Goal: Task Accomplishment & Management: Complete application form

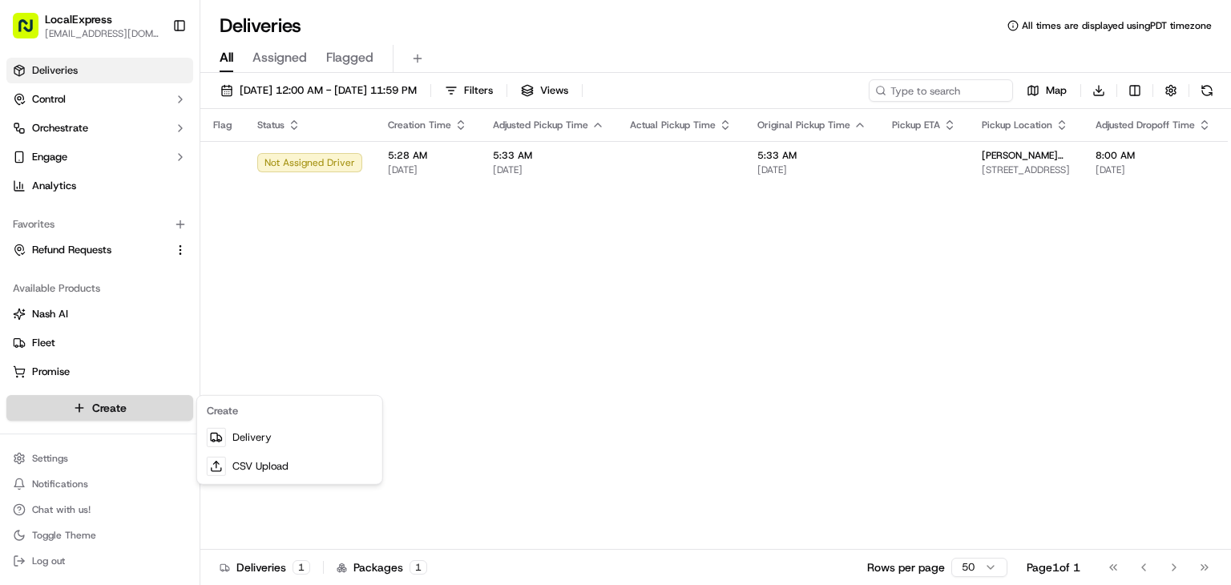
click at [160, 401] on html "LocalExpress [EMAIL_ADDRESS][DOMAIN_NAME] Toggle Sidebar Deliveries Control Orc…" at bounding box center [615, 292] width 1231 height 585
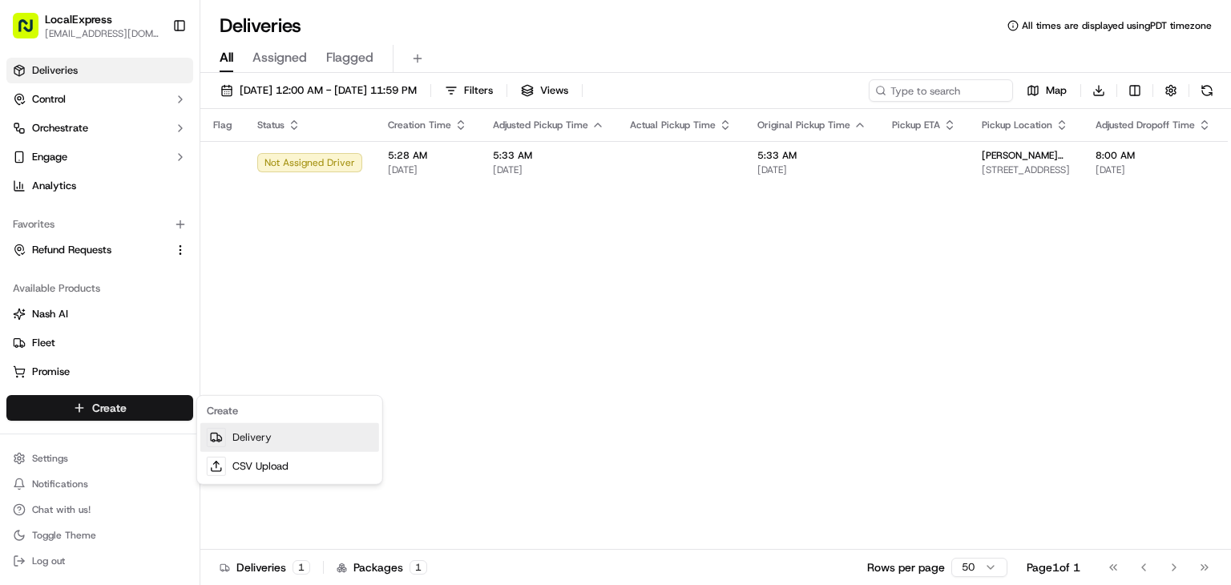
click at [267, 440] on link "Delivery" at bounding box center [289, 437] width 179 height 29
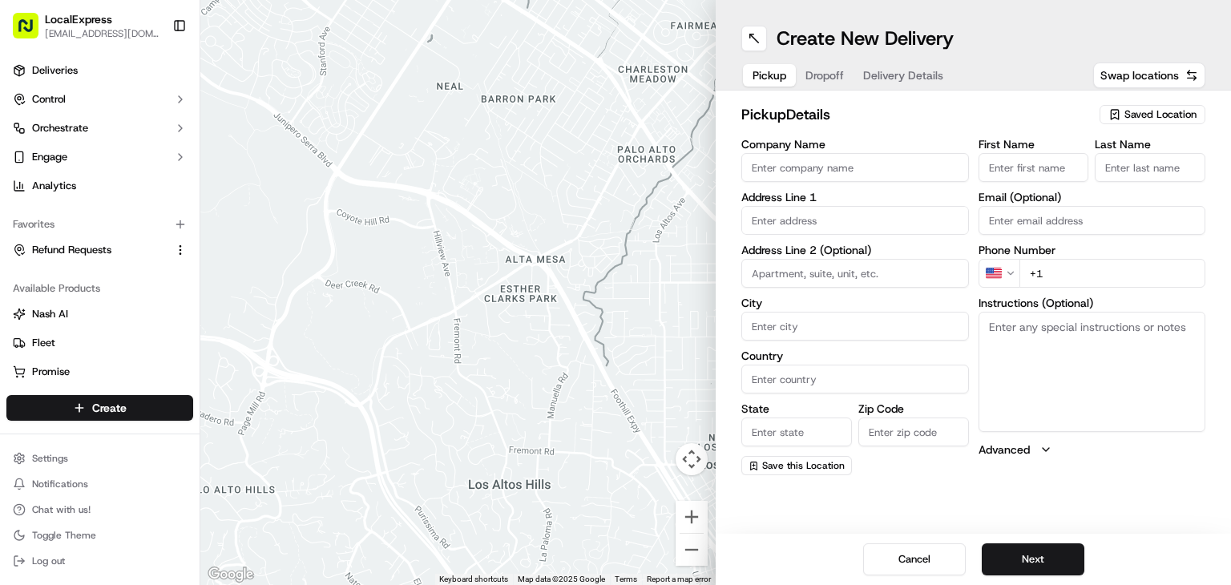
click at [1186, 115] on span "Saved Location" at bounding box center [1161, 114] width 72 height 14
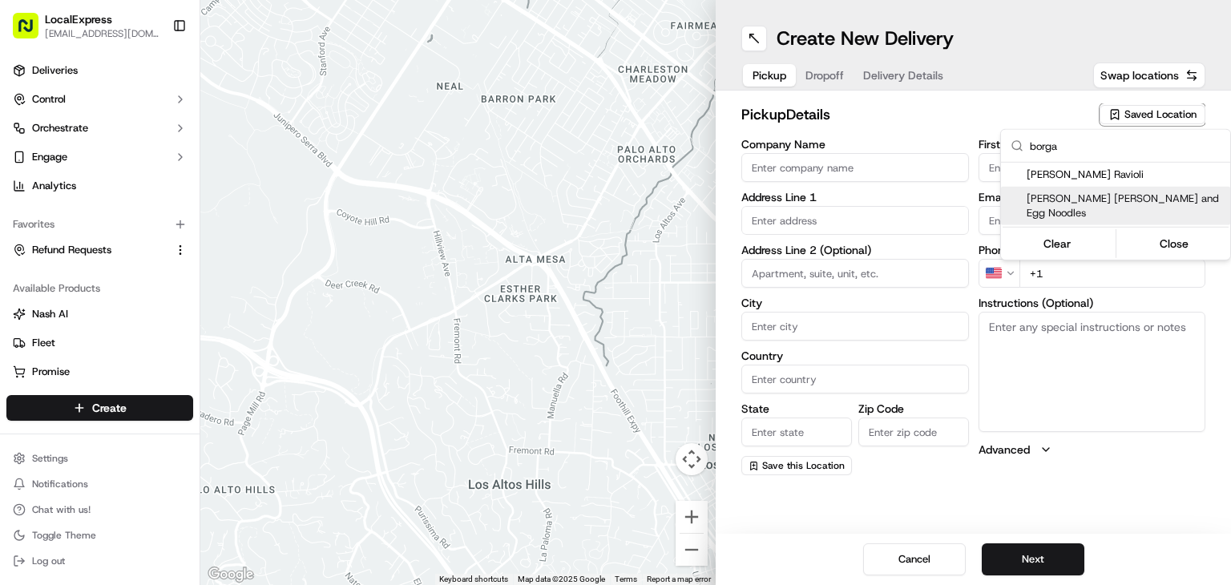
type input "borga"
click at [1109, 200] on span "[PERSON_NAME] [PERSON_NAME] and Egg Noodles" at bounding box center [1125, 206] width 197 height 29
type input "[PERSON_NAME] [PERSON_NAME] and Egg Noodles"
type input "[STREET_ADDRESS]"
type input "[GEOGRAPHIC_DATA]"
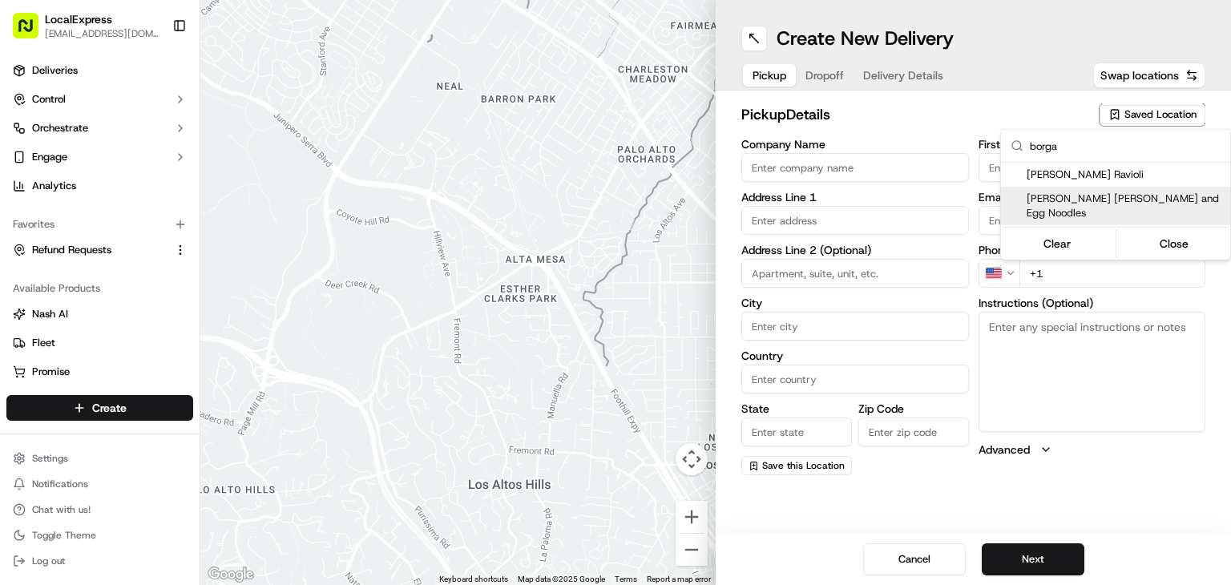
type input "US"
type input "NY"
type input "10458"
type input "[PERSON_NAME]"
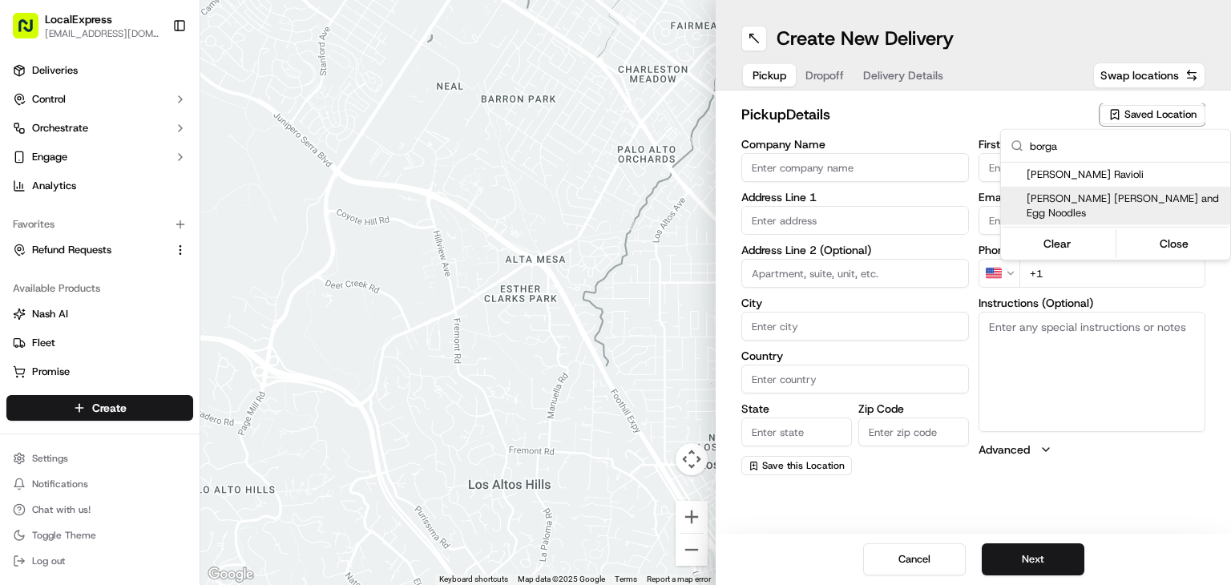
type input "[PHONE_NUMBER]"
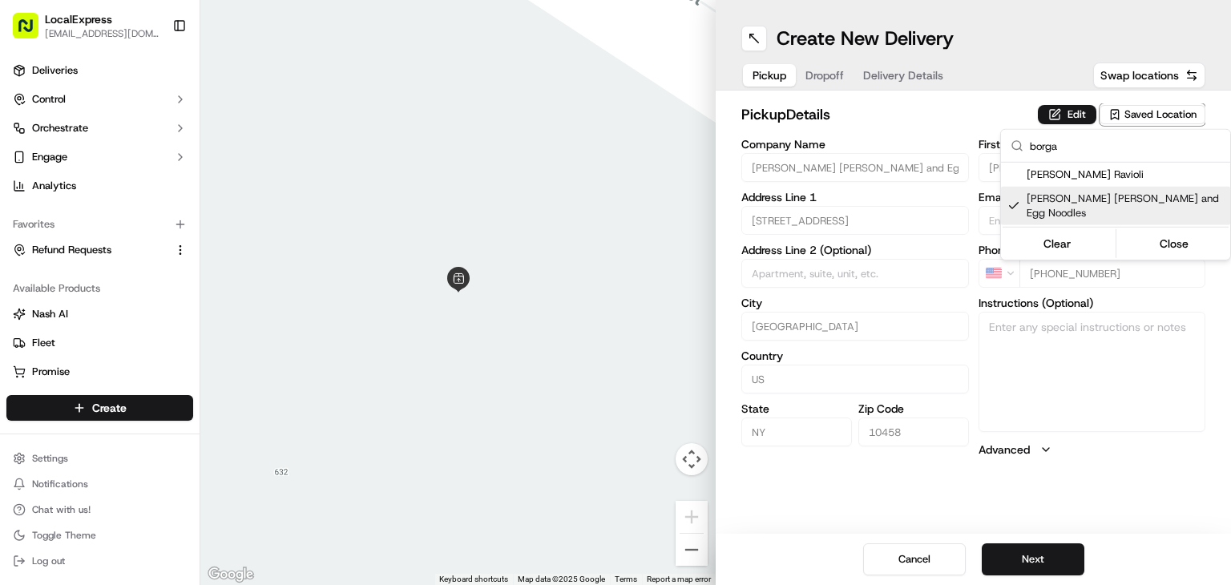
click at [1045, 559] on html "LocalExpress [EMAIL_ADDRESS][DOMAIN_NAME] Toggle Sidebar Deliveries Control Orc…" at bounding box center [615, 292] width 1231 height 585
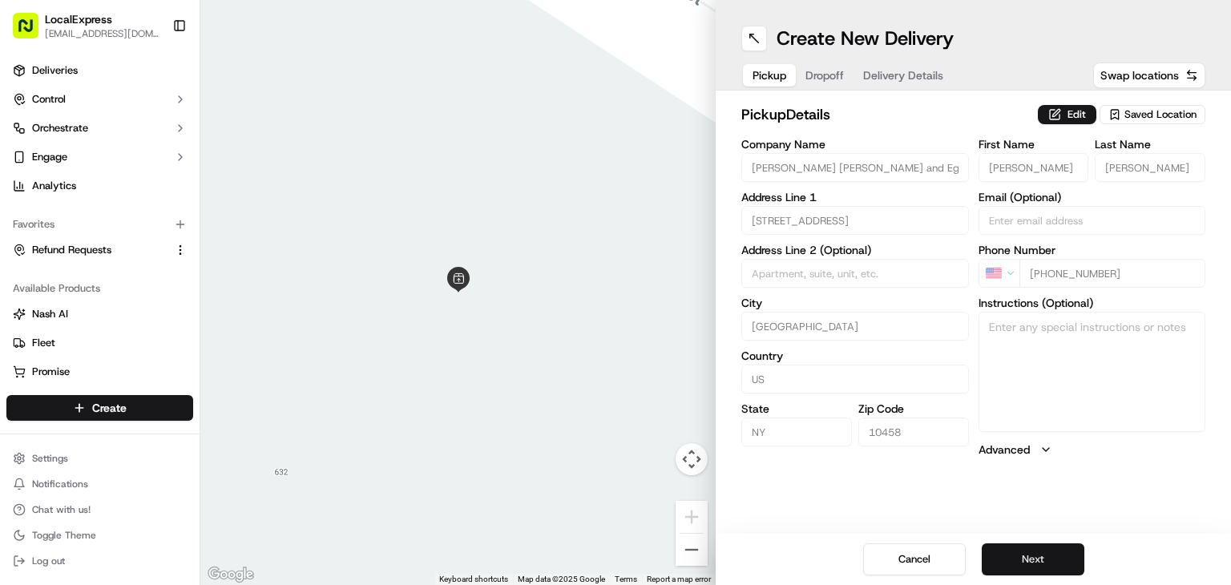
click at [1068, 553] on button "Next" at bounding box center [1033, 559] width 103 height 32
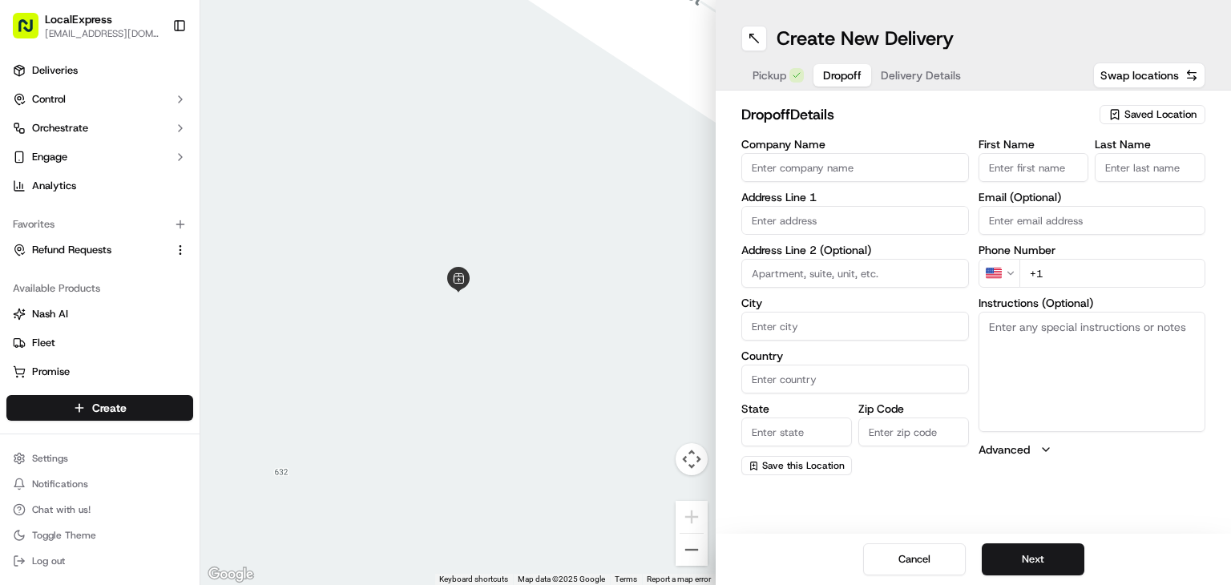
click at [847, 216] on input "text" at bounding box center [855, 220] width 228 height 29
paste input "[STREET_ADDRESS][PERSON_NAME]"
click at [871, 275] on div "[STREET_ADDRESS][PERSON_NAME]" at bounding box center [856, 261] width 220 height 38
type input "[STREET_ADDRESS][PERSON_NAME]"
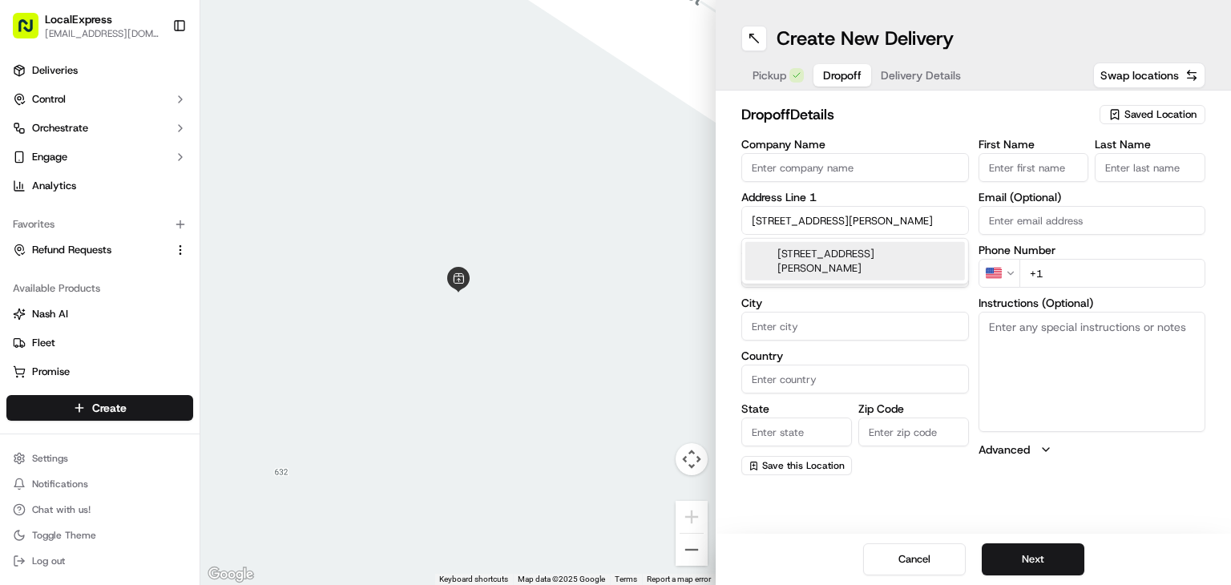
type input "Ho-[PERSON_NAME]"
type input "[GEOGRAPHIC_DATA]"
type input "NJ"
type input "07423"
type input "[STREET_ADDRESS]"
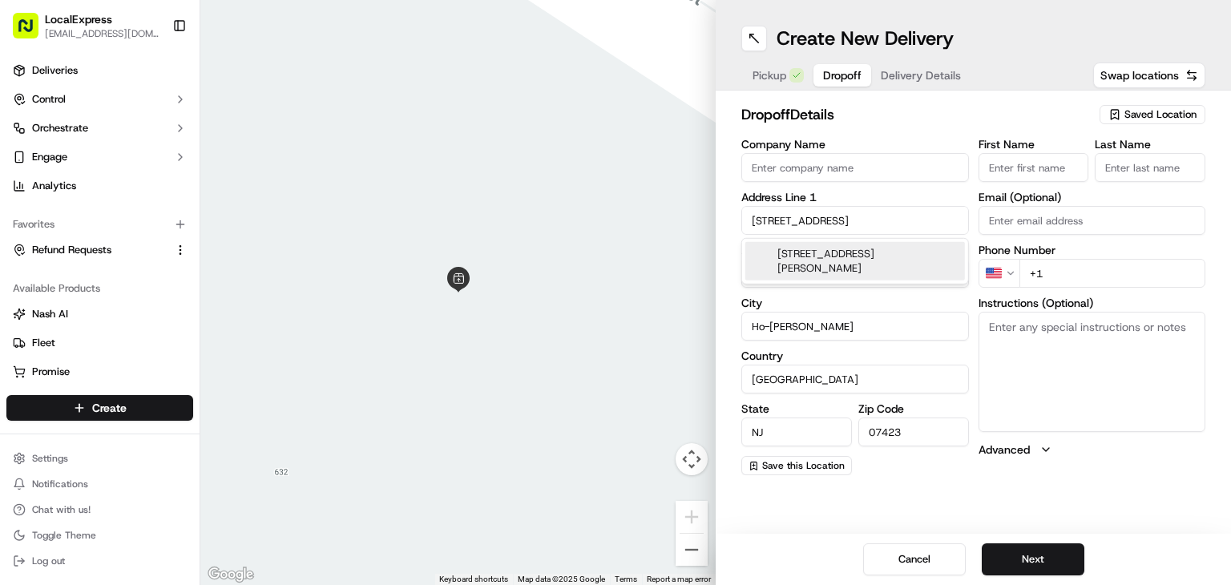
scroll to position [0, 0]
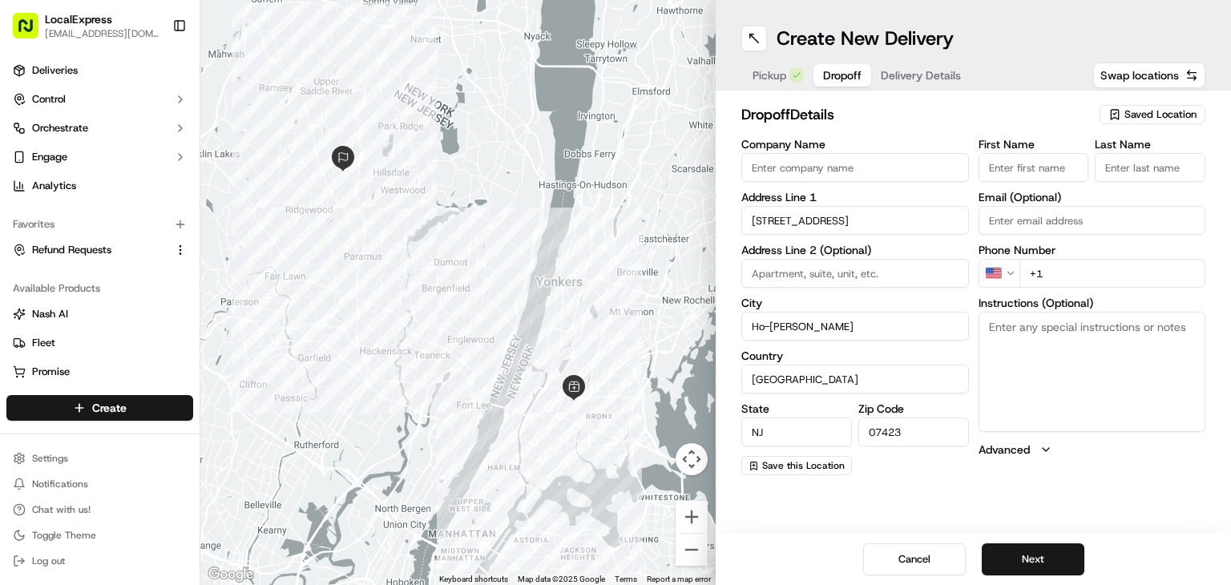
click at [1060, 268] on input "+1" at bounding box center [1113, 273] width 187 height 29
paste input "[PHONE_NUMBER]"
type input "[PHONE_NUMBER]"
click at [1096, 215] on input "Email (Optional)" at bounding box center [1093, 220] width 228 height 29
paste input "[EMAIL_ADDRESS][DOMAIN_NAME]"
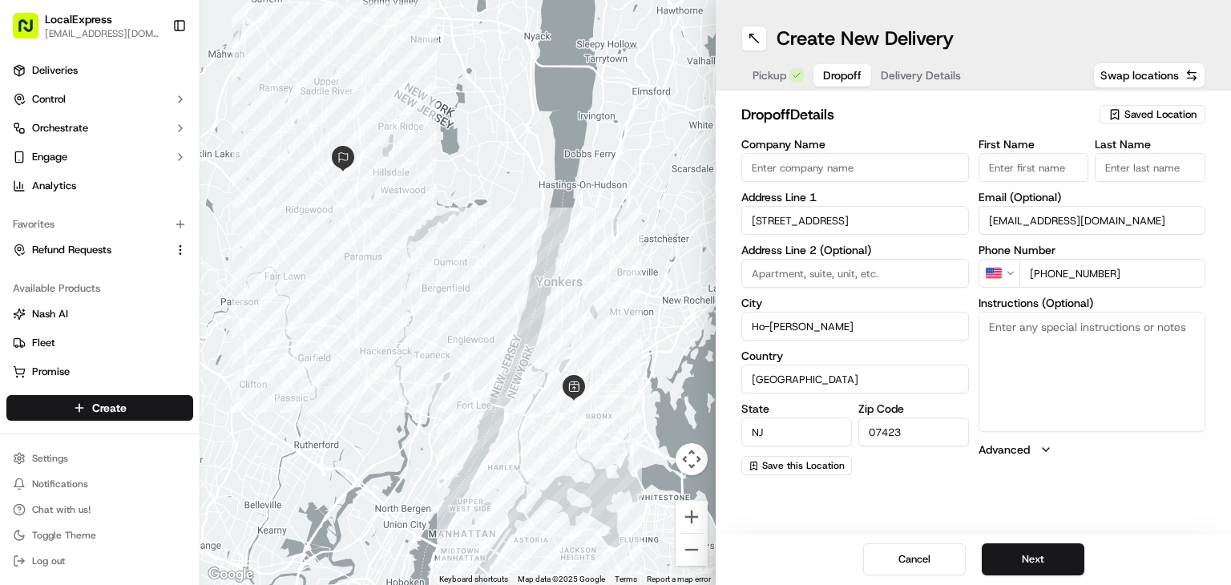
type input "[EMAIL_ADDRESS][DOMAIN_NAME]"
click at [1018, 158] on input "First Name" at bounding box center [1034, 167] width 111 height 29
paste input "[PERSON_NAME]"
drag, startPoint x: 1057, startPoint y: 172, endPoint x: 1016, endPoint y: 171, distance: 40.9
click at [1016, 171] on input "[PERSON_NAME]" at bounding box center [1034, 167] width 111 height 29
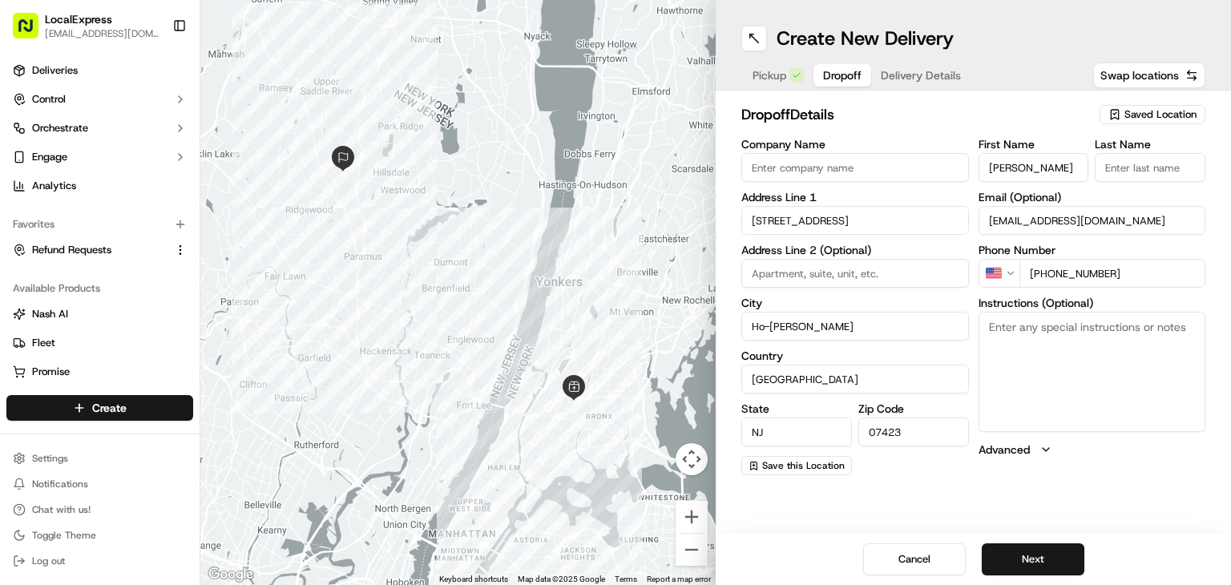
type input "[PERSON_NAME]"
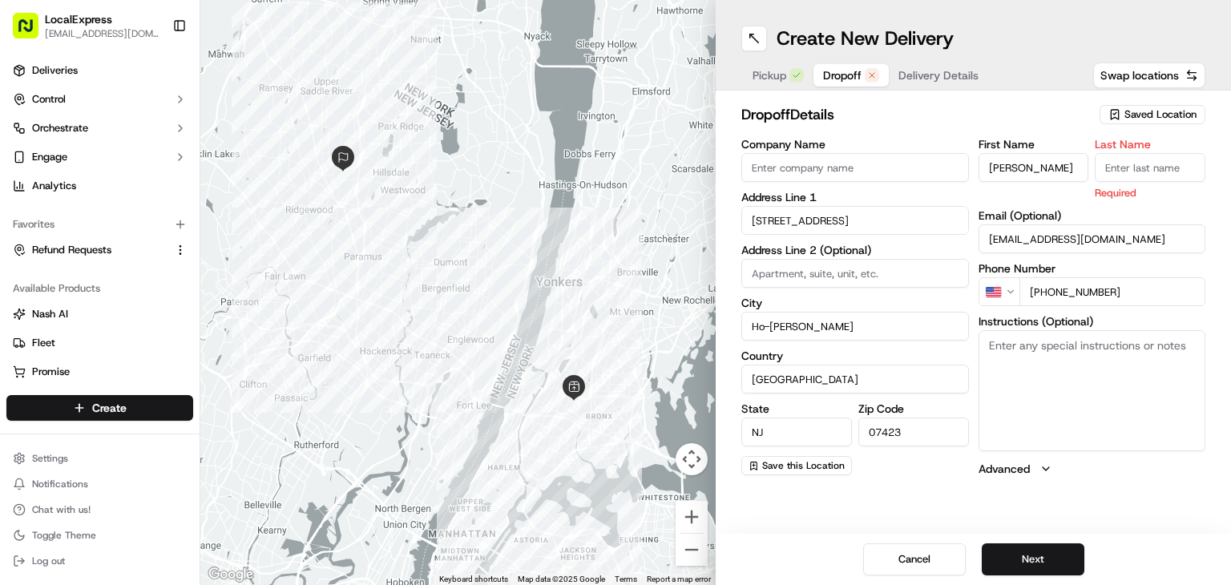
click at [1139, 161] on input "Last Name" at bounding box center [1150, 167] width 111 height 29
paste input "Matano"
type input "Matano"
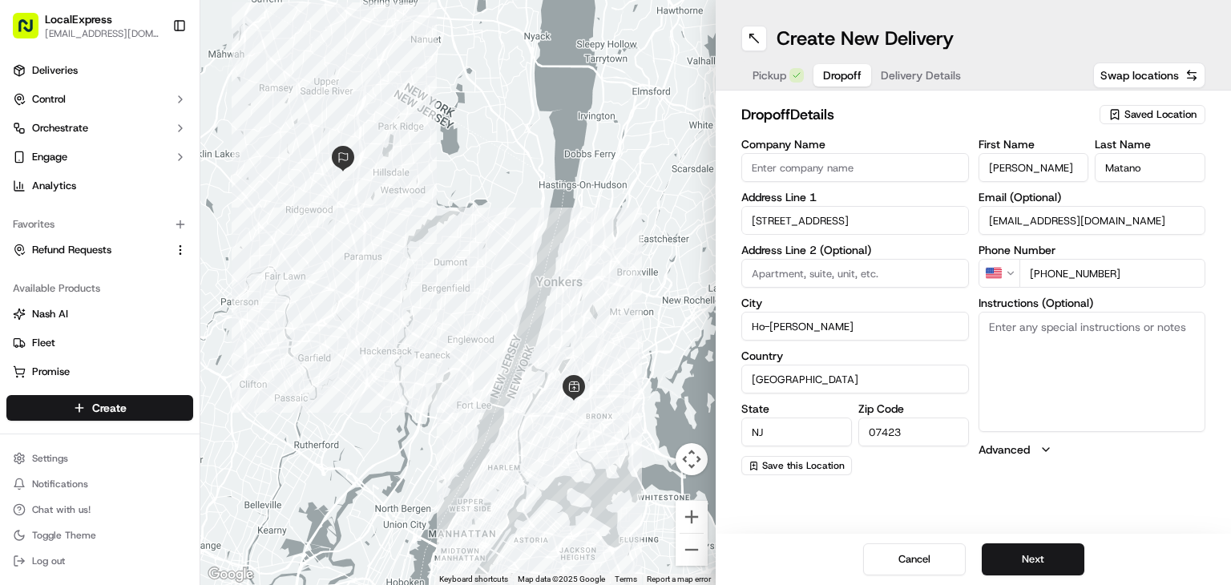
click at [1089, 370] on textarea "Instructions (Optional)" at bounding box center [1093, 372] width 228 height 120
click at [1066, 353] on textarea "Instructions (Optional)" at bounding box center [1093, 372] width 228 height 120
paste textarea "[STREET_ADDRESS][PERSON_NAME]"
type textarea "Please call when you arrive. [STREET_ADDRESS][PERSON_NAME]"
click at [1060, 549] on button "Next" at bounding box center [1033, 559] width 103 height 32
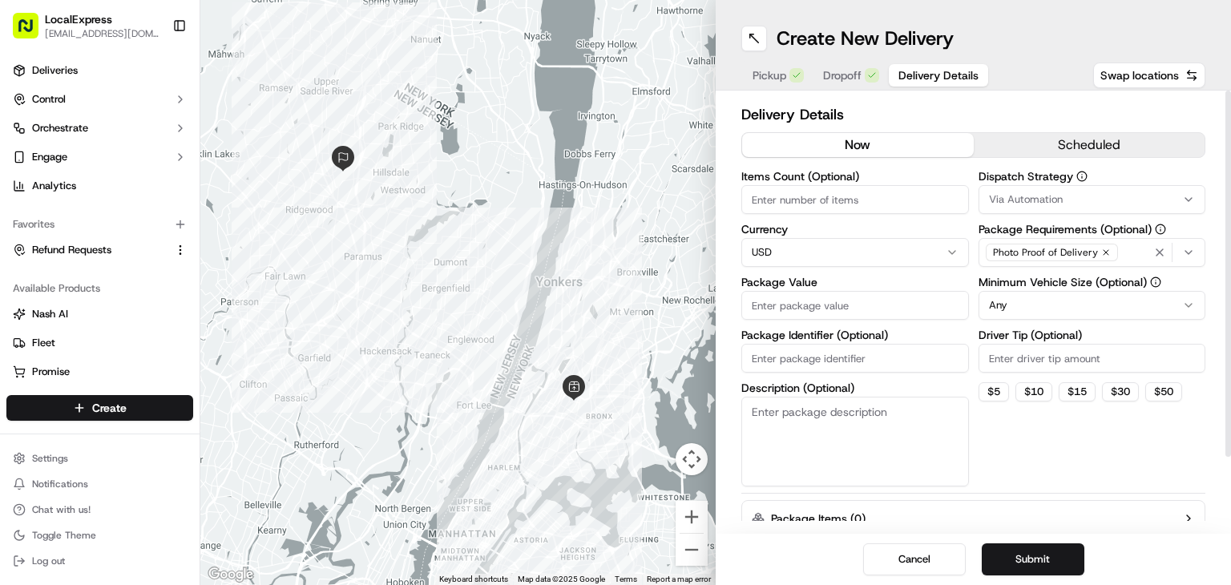
click at [798, 200] on input "Items Count (Optional)" at bounding box center [855, 199] width 228 height 29
type input "1"
drag, startPoint x: 860, startPoint y: 309, endPoint x: 496, endPoint y: 277, distance: 365.3
click at [857, 309] on input "Package Value" at bounding box center [855, 305] width 228 height 29
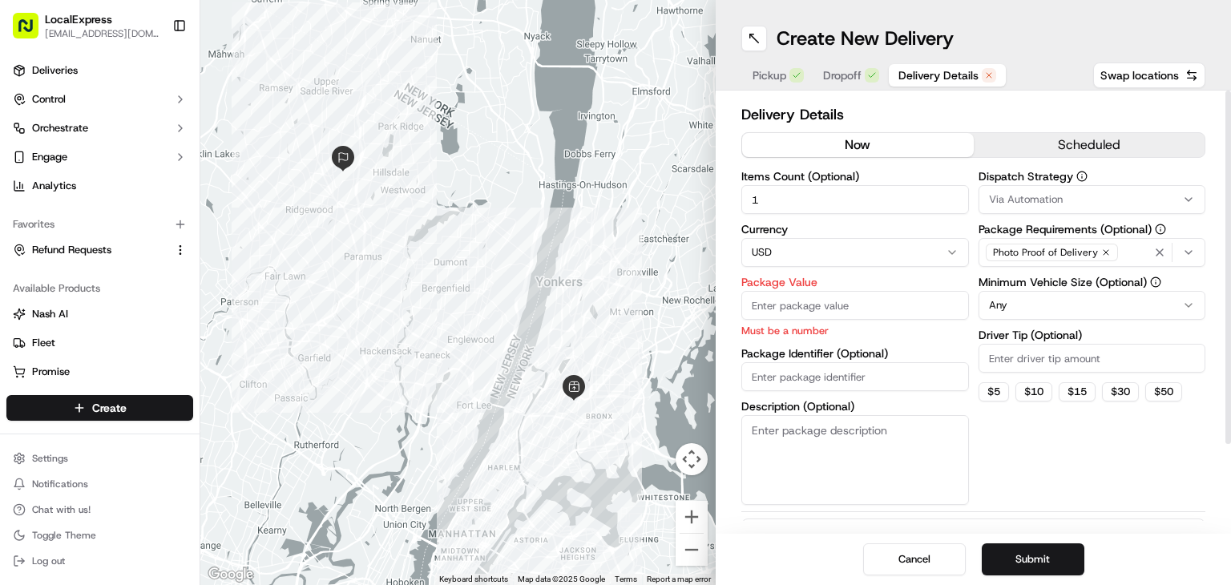
paste input "83.74"
type input "83.74"
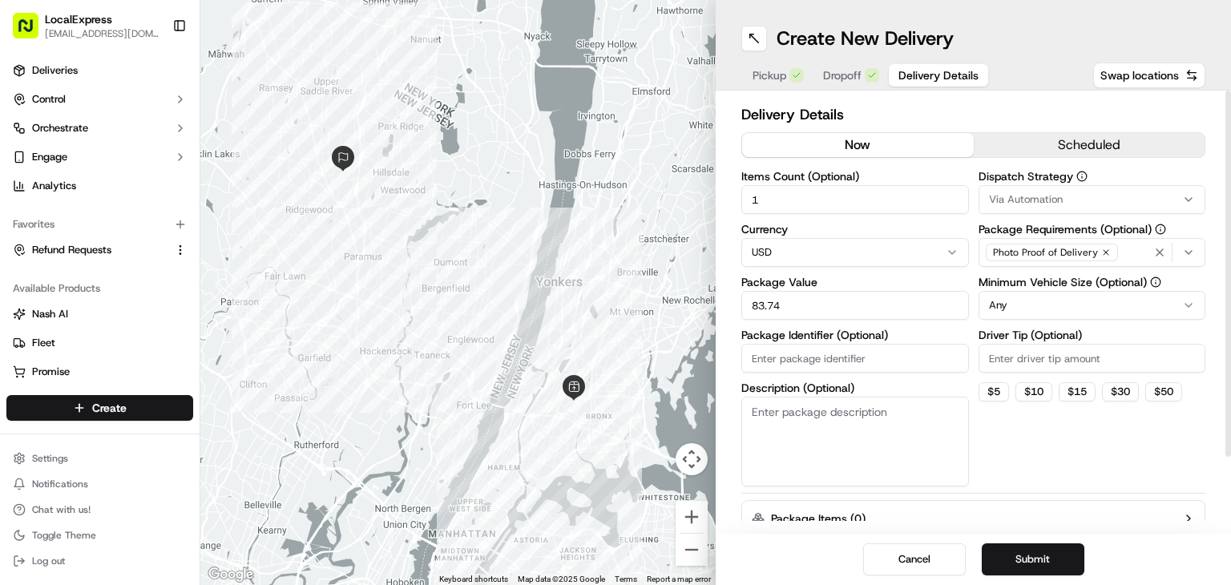
click at [1063, 341] on label "Driver Tip (Optional)" at bounding box center [1093, 334] width 228 height 11
click at [1063, 344] on input "Driver Tip (Optional)" at bounding box center [1093, 358] width 228 height 29
click at [1054, 359] on input "Driver Tip (Optional)" at bounding box center [1093, 358] width 228 height 29
type input "2.99"
click at [1051, 566] on button "Submit" at bounding box center [1033, 559] width 103 height 32
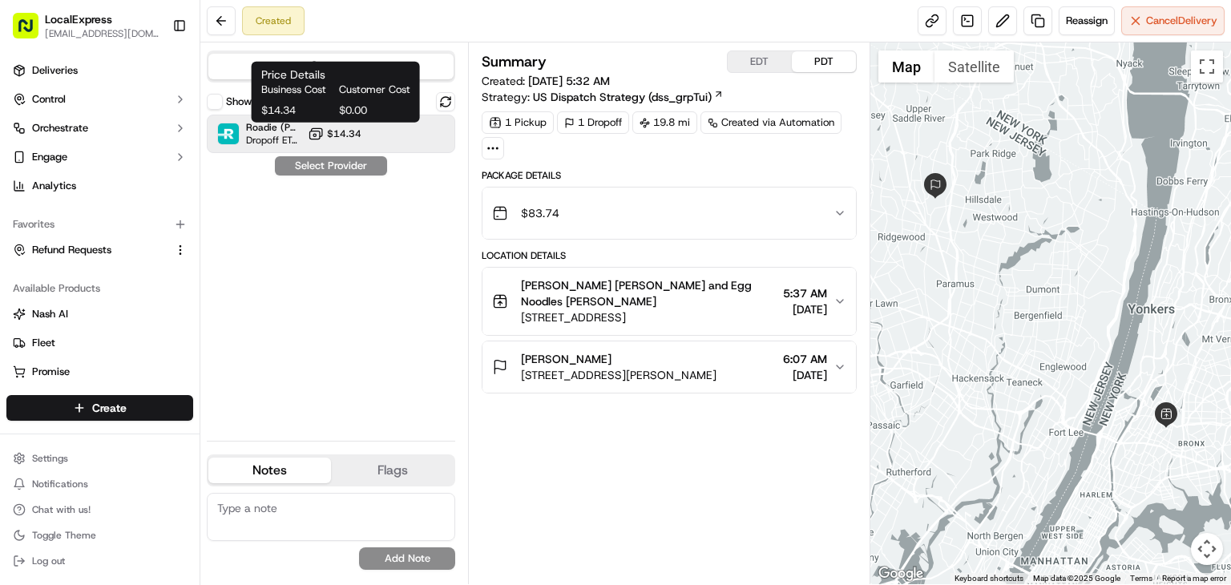
click at [326, 131] on button "$14.34" at bounding box center [335, 134] width 54 height 16
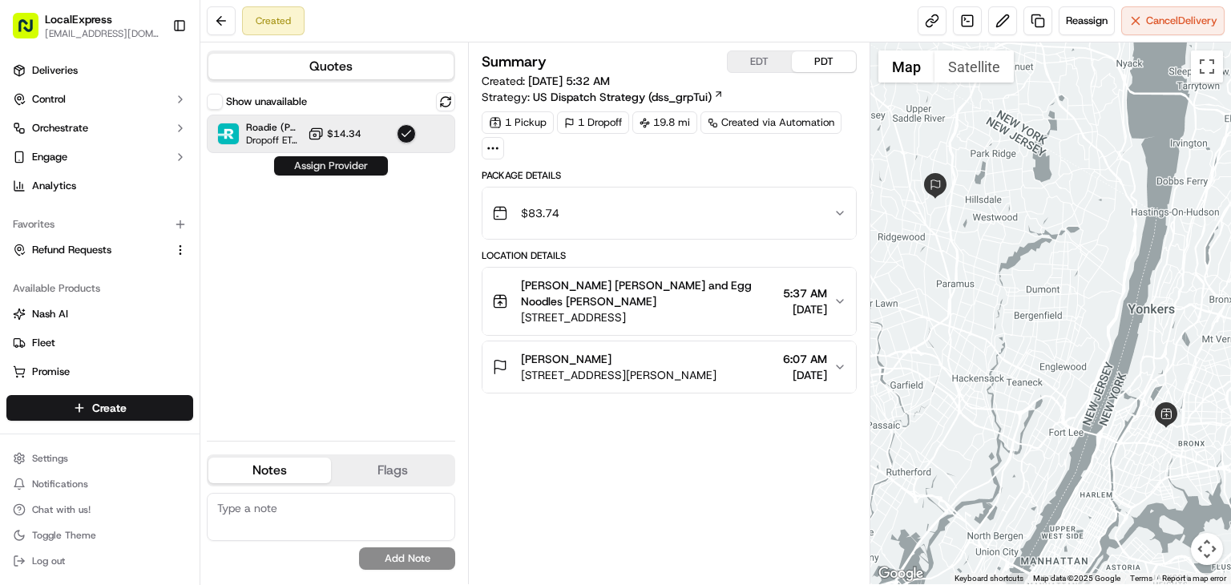
click at [355, 163] on button "Assign Provider" at bounding box center [331, 165] width 114 height 19
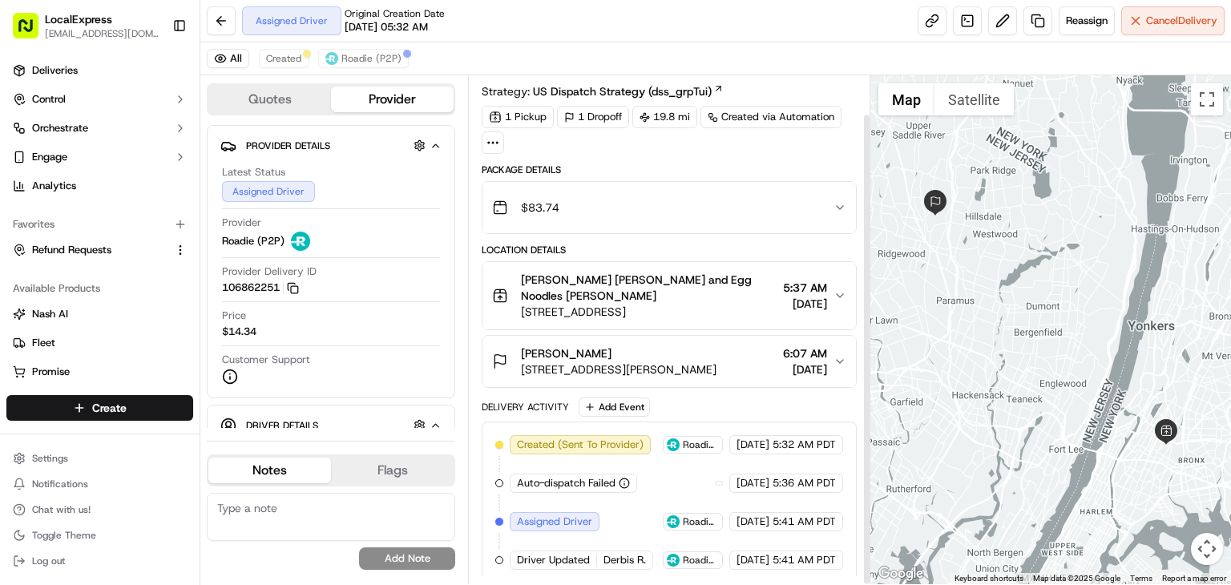
scroll to position [42, 0]
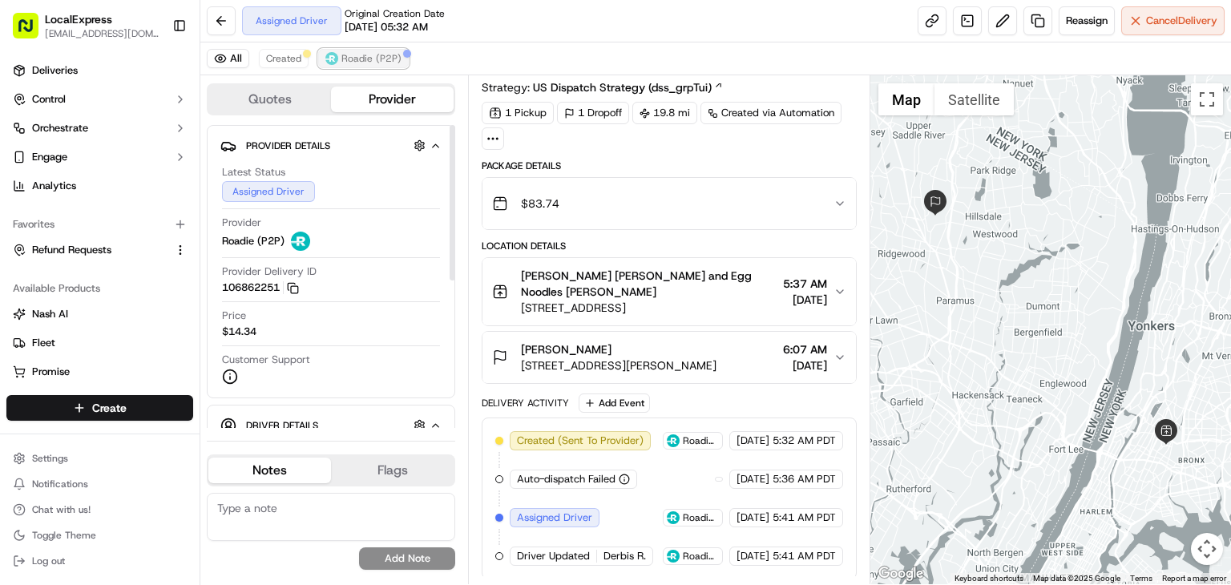
click at [388, 54] on span "Roadie (P2P)" at bounding box center [371, 58] width 60 height 13
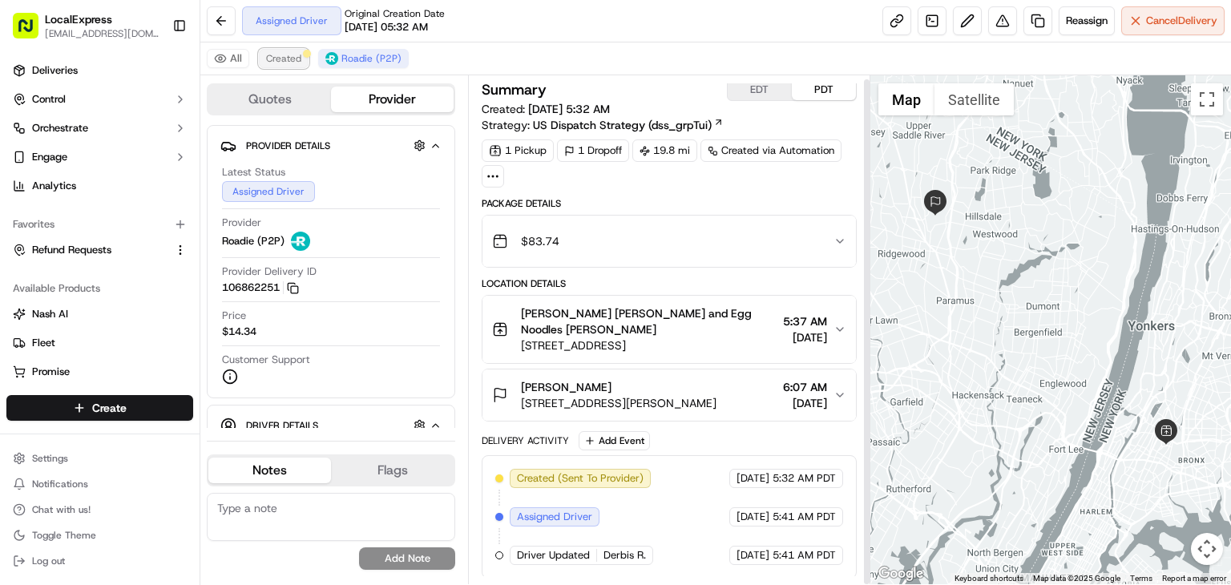
click at [289, 63] on span "Created" at bounding box center [283, 58] width 35 height 13
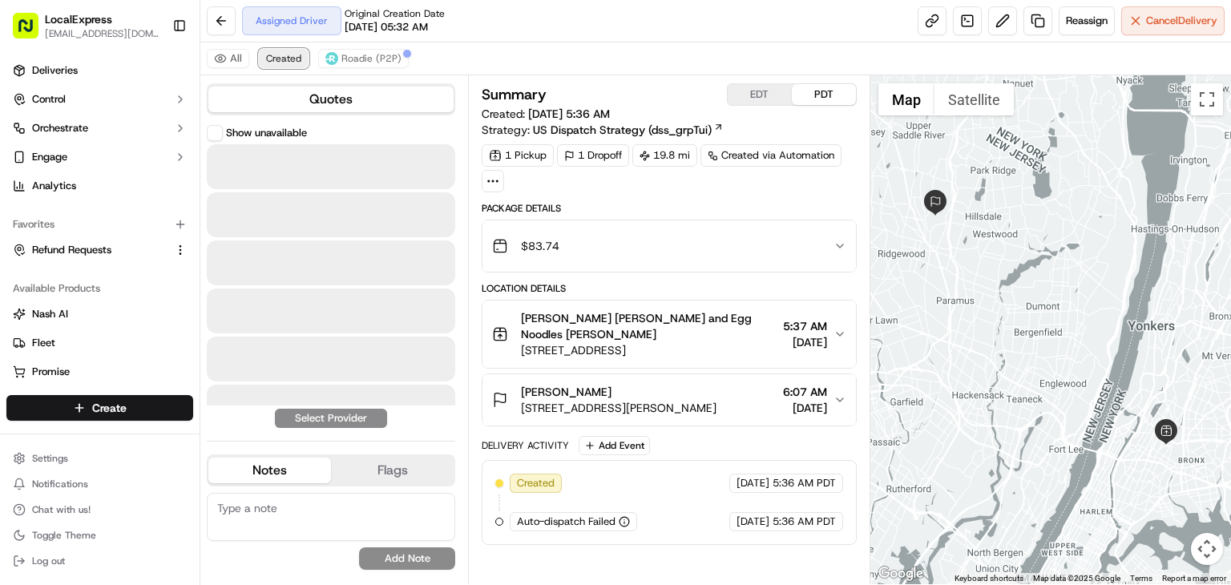
scroll to position [0, 0]
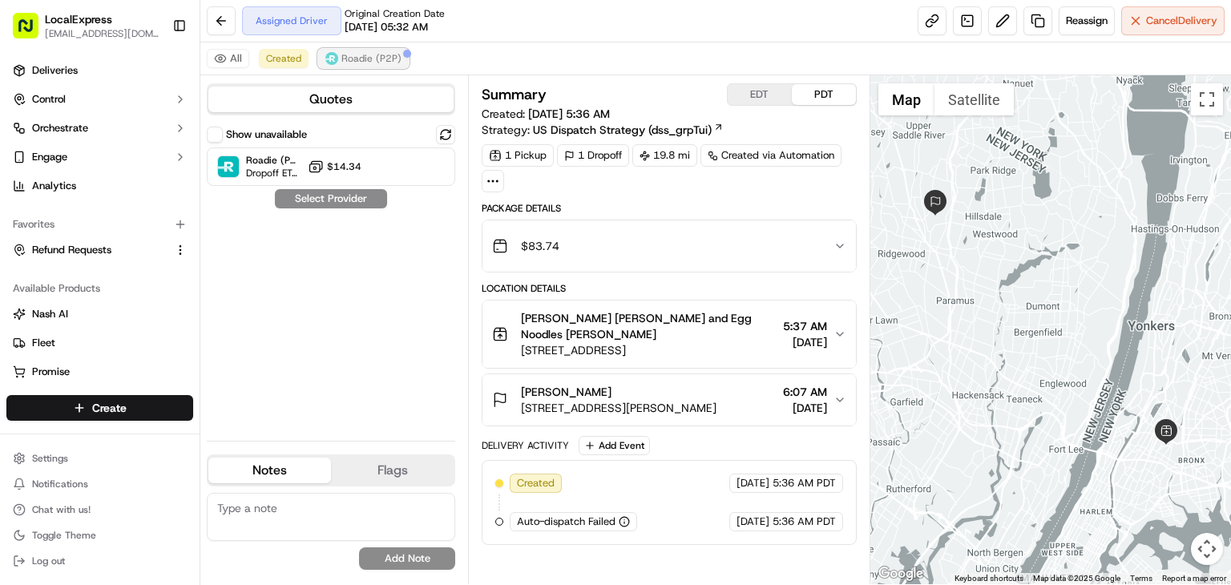
click at [357, 59] on span "Roadie (P2P)" at bounding box center [371, 58] width 60 height 13
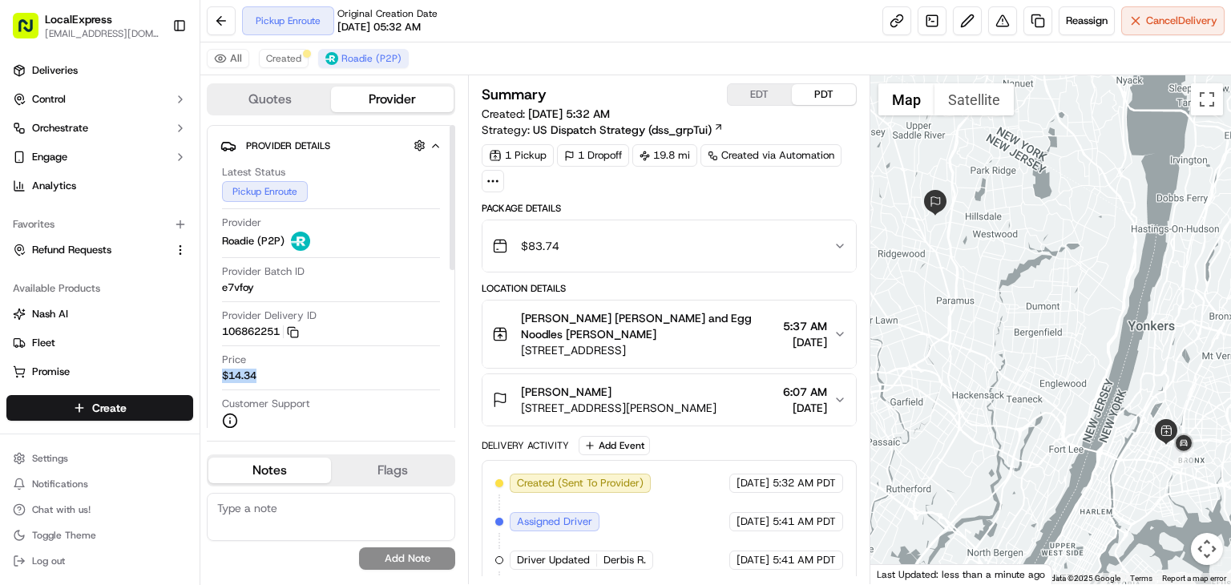
drag, startPoint x: 266, startPoint y: 373, endPoint x: 207, endPoint y: 373, distance: 59.3
click at [207, 373] on div "Provider Details Hidden ( 3 ) Latest Status Pickup Enroute Provider Roadie (P2P…" at bounding box center [331, 283] width 249 height 317
click at [298, 334] on rect "button" at bounding box center [294, 333] width 7 height 7
